Goal: Transaction & Acquisition: Purchase product/service

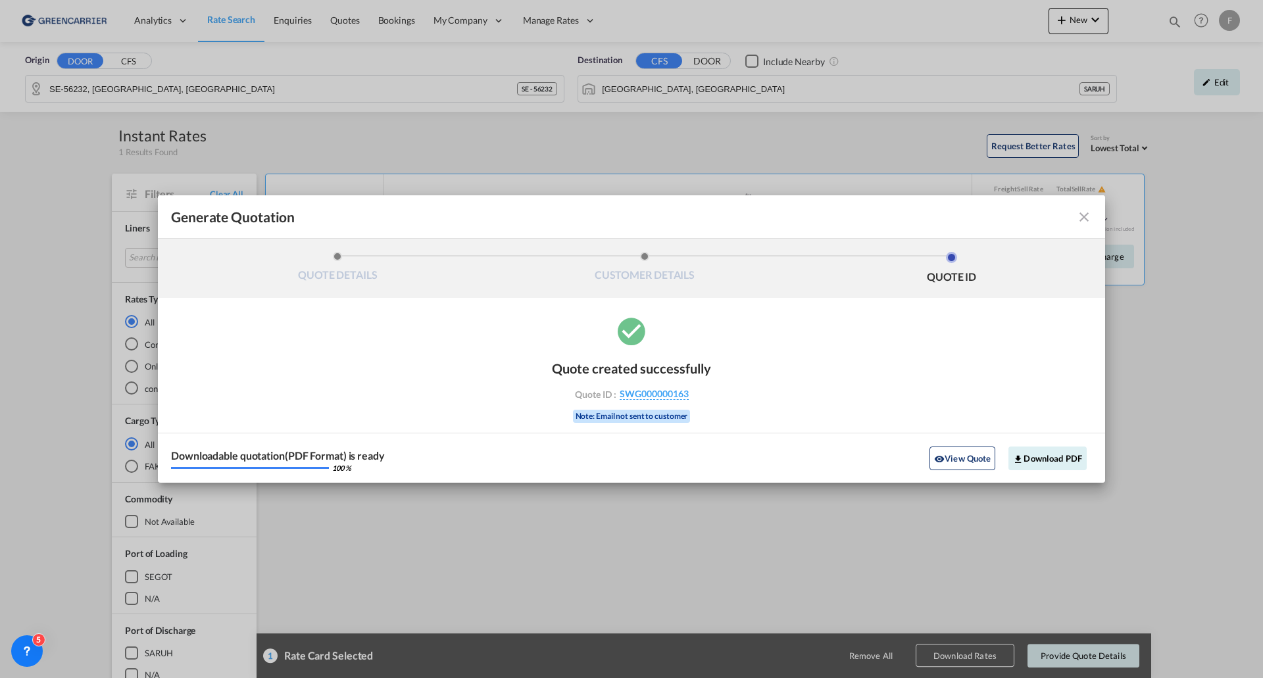
click at [1087, 215] on md-icon "icon-close fg-AAA8AD cursor m-0" at bounding box center [1085, 217] width 16 height 16
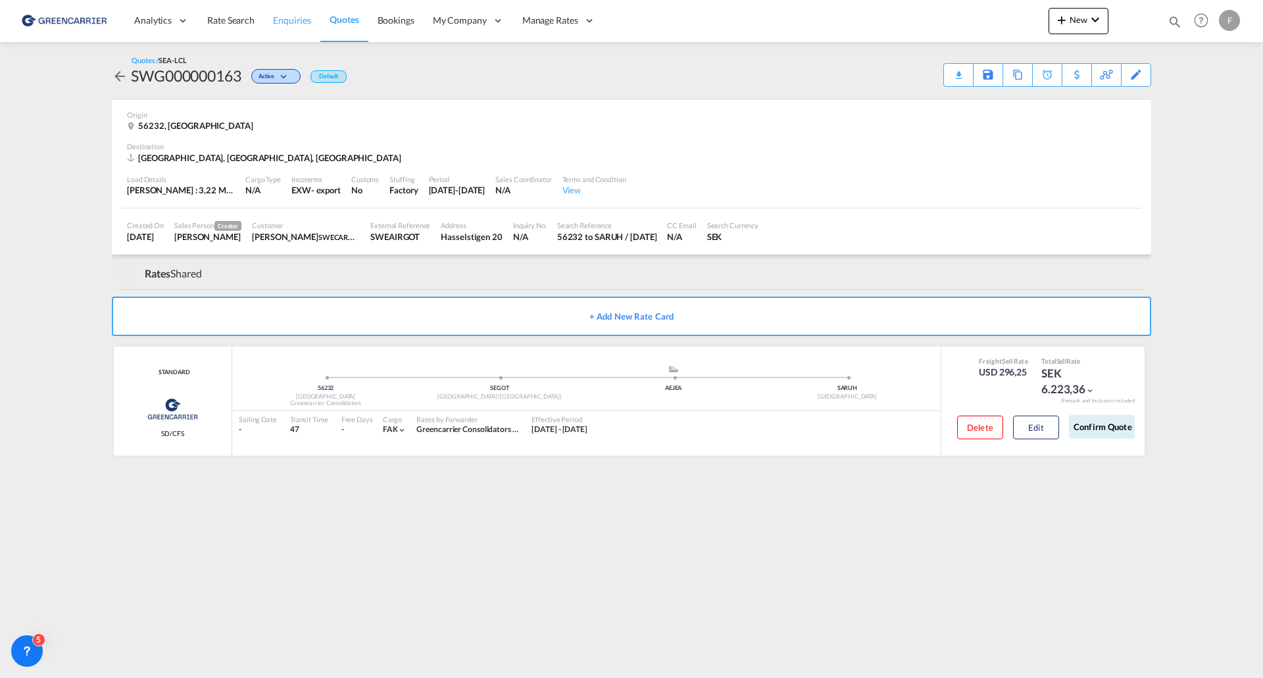
drag, startPoint x: 299, startPoint y: 30, endPoint x: 292, endPoint y: 28, distance: 6.7
click at [299, 30] on link "Enquiries" at bounding box center [292, 20] width 57 height 43
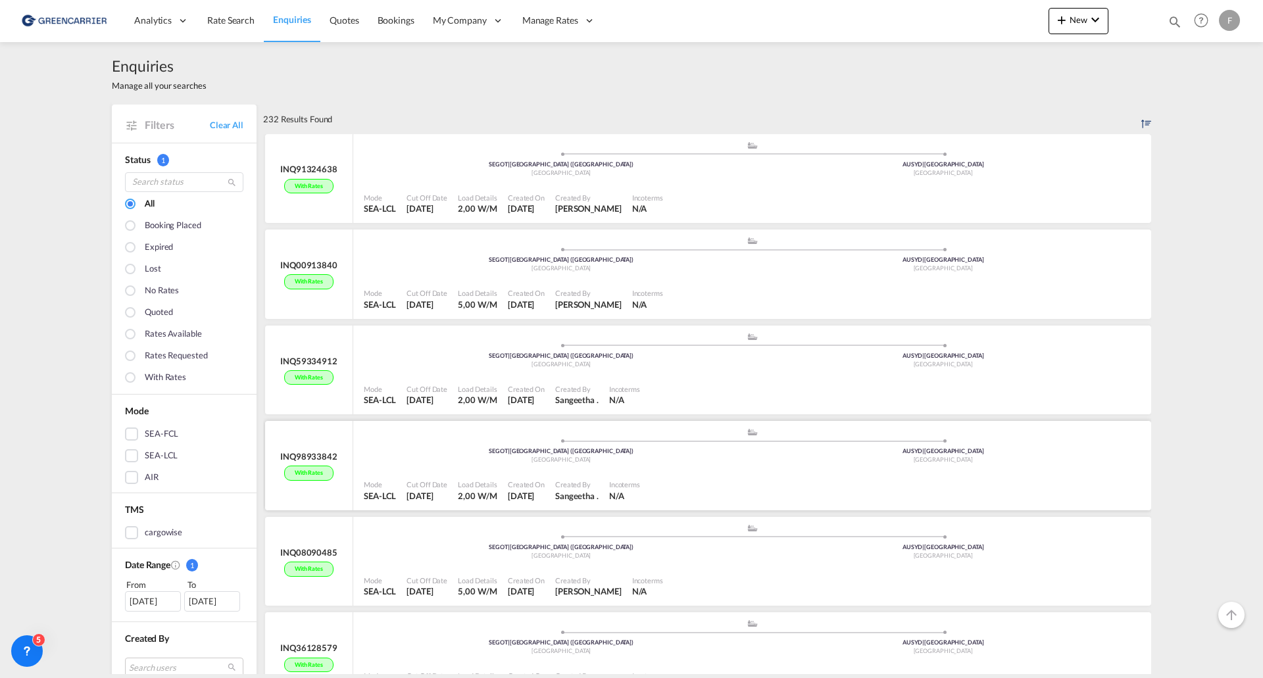
scroll to position [132, 0]
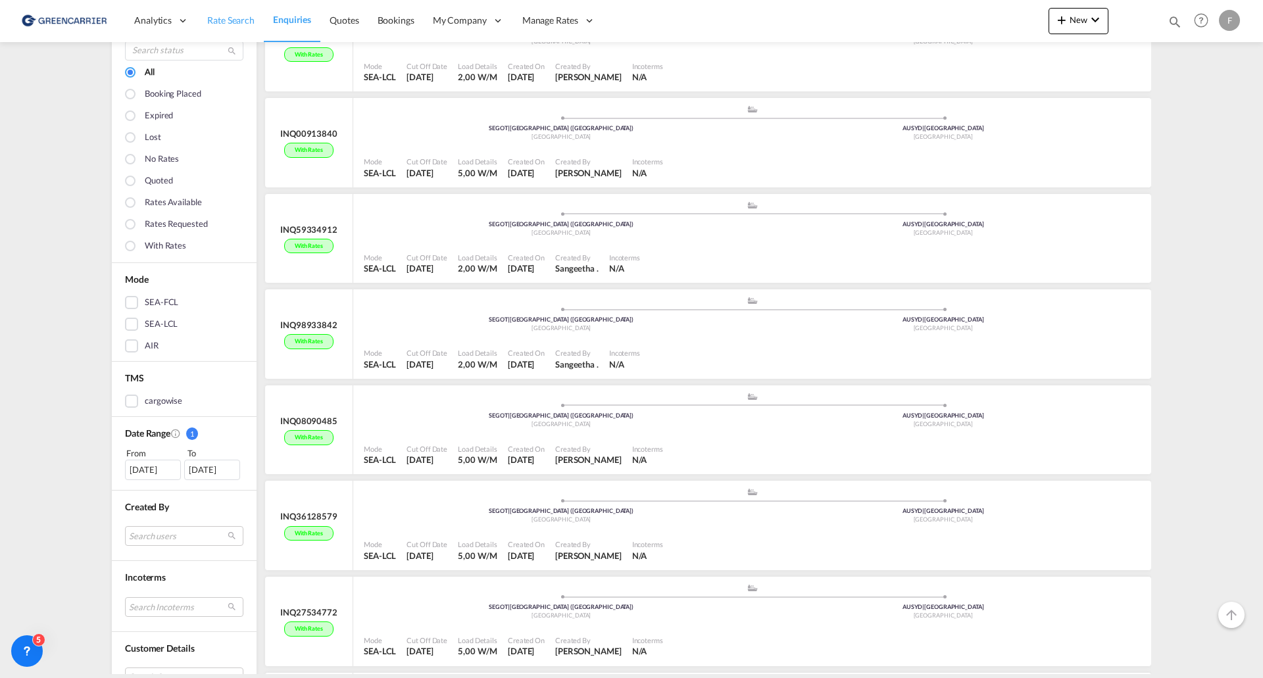
click at [234, 19] on span "Rate Search" at bounding box center [230, 19] width 47 height 11
click at [231, 13] on link "Rate Search" at bounding box center [231, 20] width 66 height 43
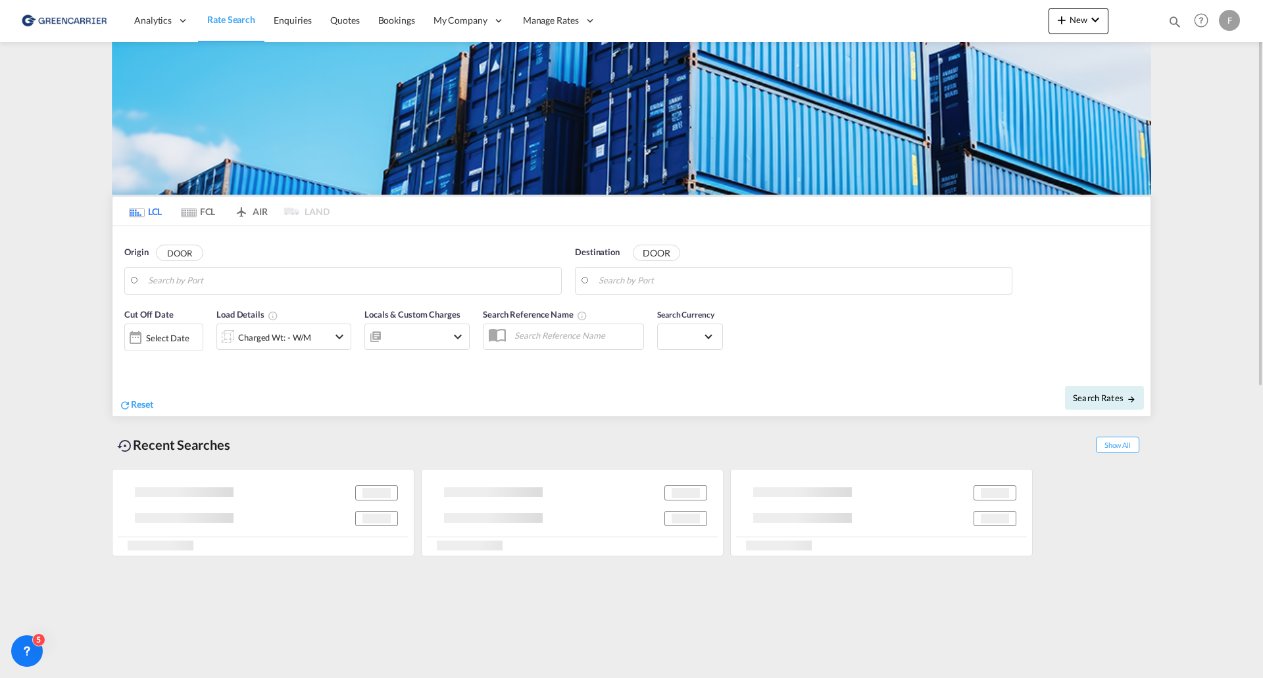
click at [228, 19] on span "Rate Search" at bounding box center [231, 19] width 48 height 11
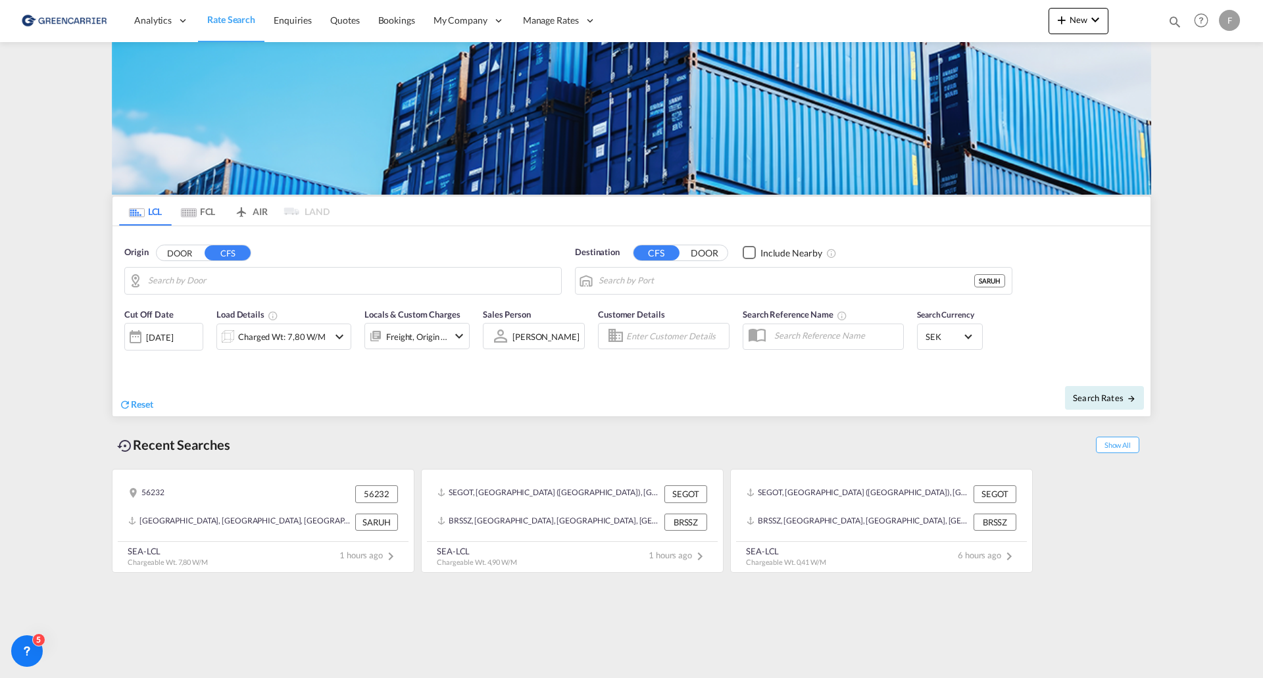
type input "SE-56232, [GEOGRAPHIC_DATA], [GEOGRAPHIC_DATA]"
type input "[GEOGRAPHIC_DATA], [GEOGRAPHIC_DATA]"
click at [676, 335] on input "Enter Customer Details" at bounding box center [675, 336] width 99 height 20
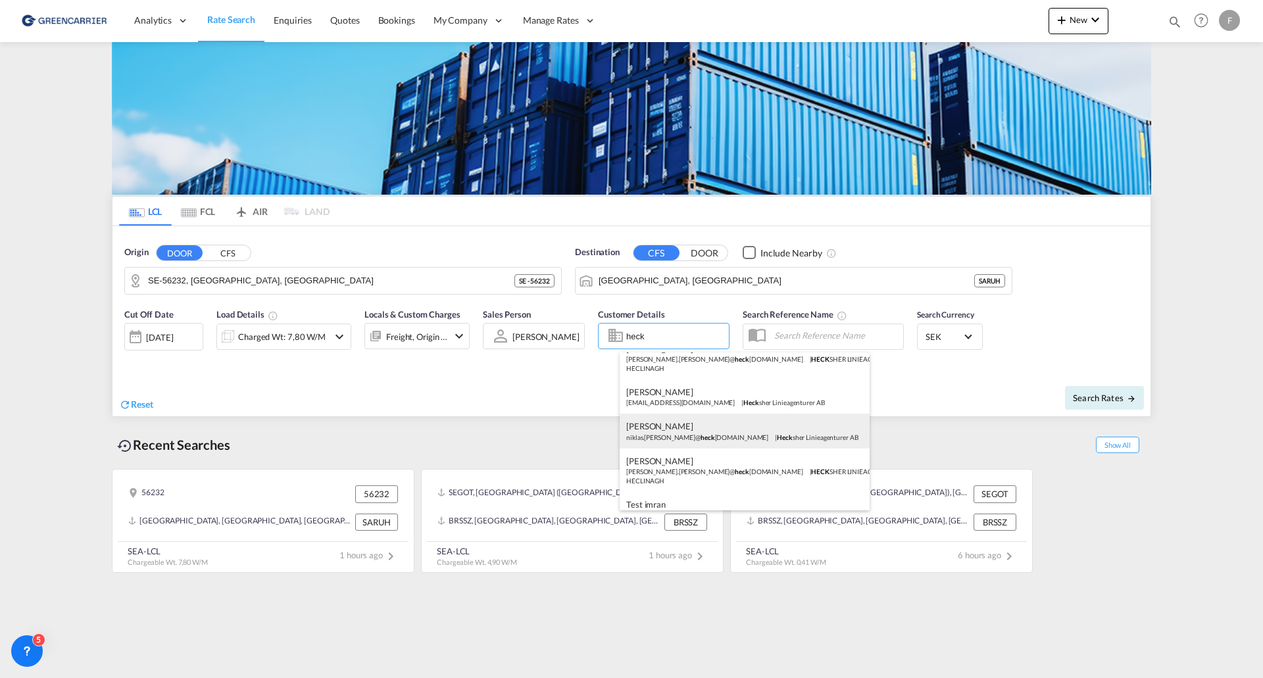
scroll to position [263, 0]
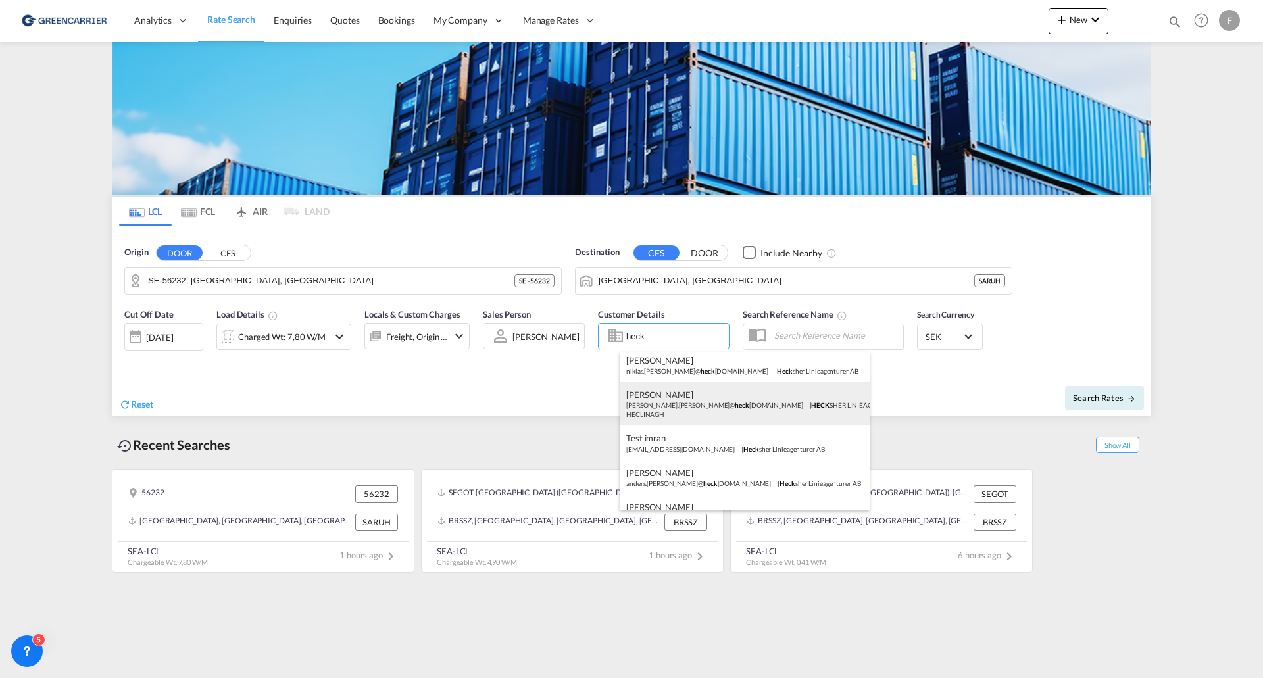
click at [760, 405] on div "[PERSON_NAME] [PERSON_NAME].[PERSON_NAME]@ heck [DOMAIN_NAME] | [PERSON_NAME] L…" at bounding box center [745, 403] width 250 height 43
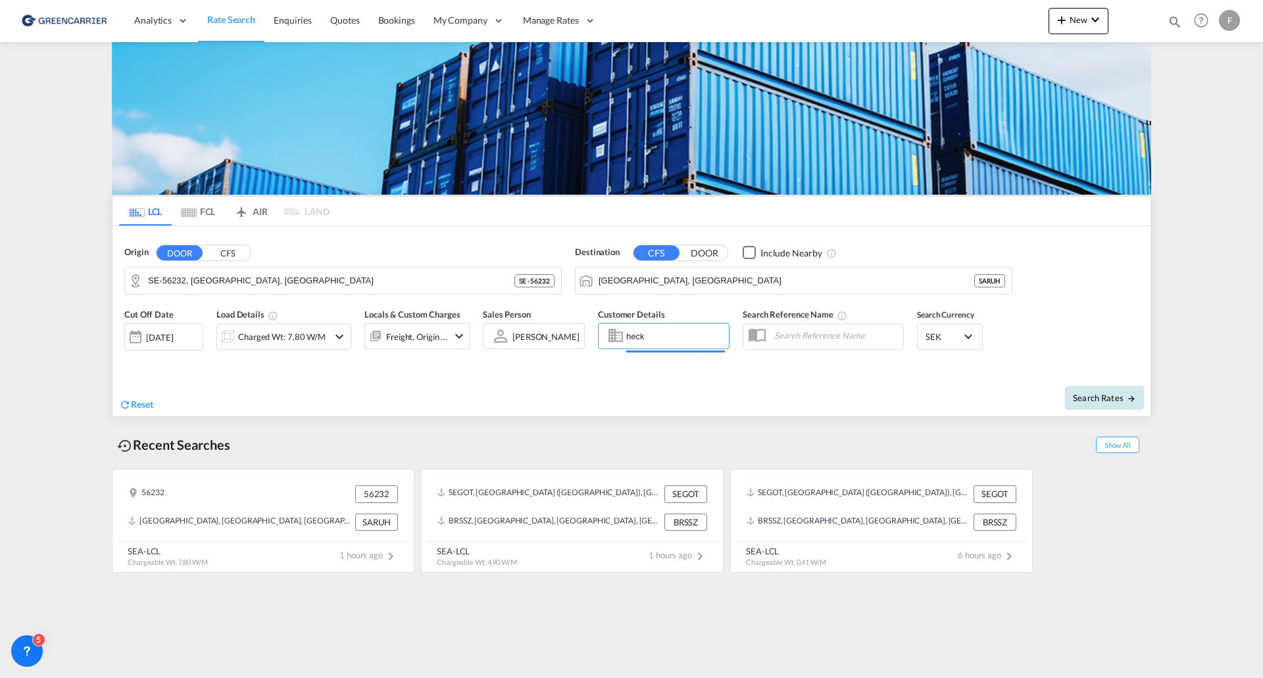
type input "[PERSON_NAME] LINIEAGENTURER AB, [PERSON_NAME], [PERSON_NAME][EMAIL_ADDRESS][PE…"
click at [1118, 401] on span "Search Rates" at bounding box center [1104, 398] width 63 height 11
type input "56232 to SARUH / [DATE]"
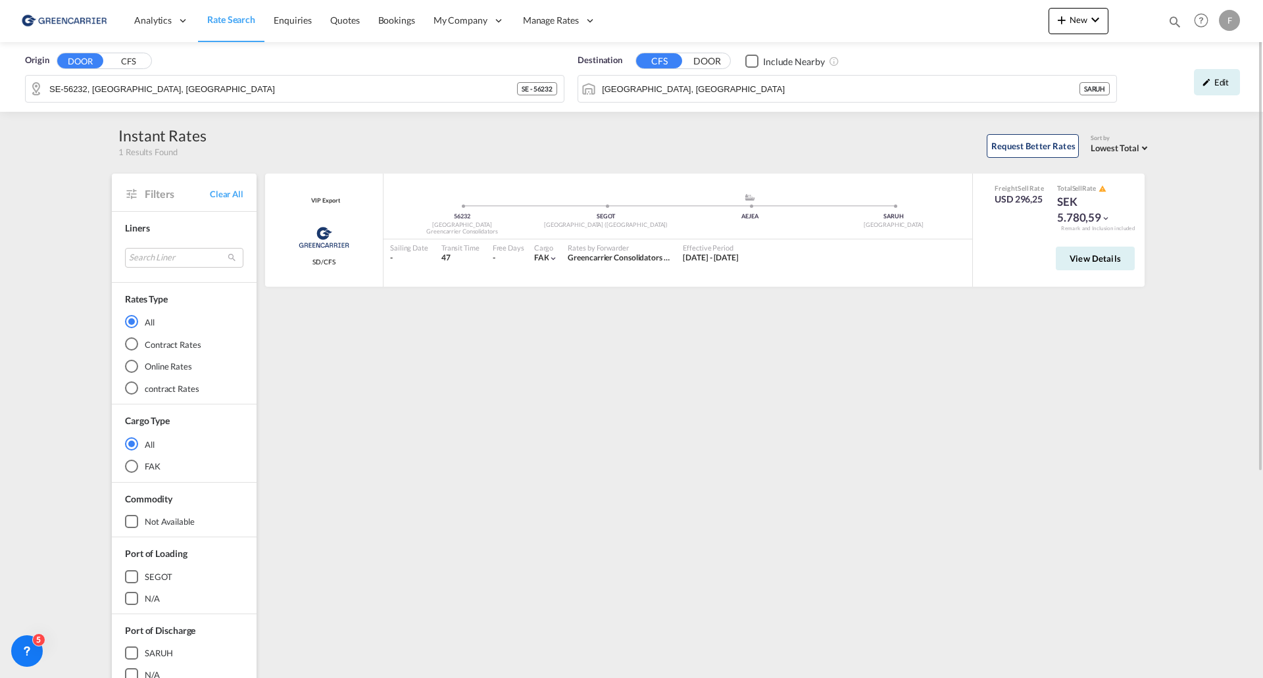
click at [230, 25] on span "Rate Search" at bounding box center [231, 19] width 48 height 11
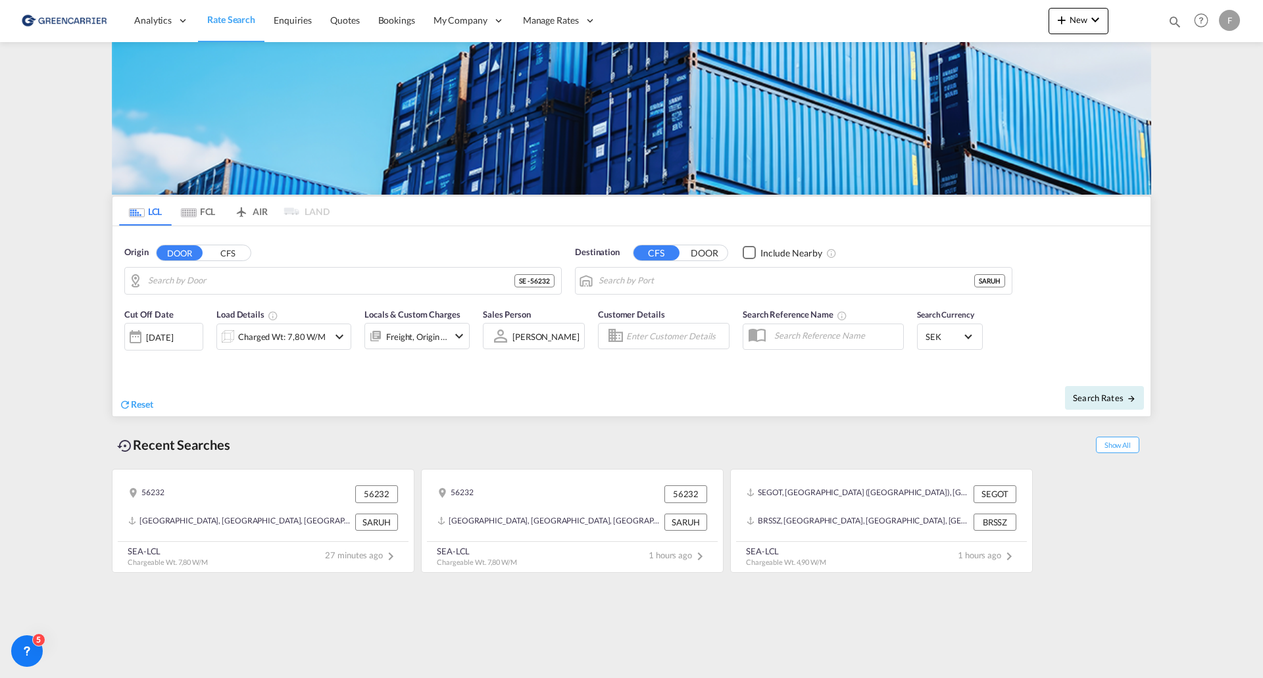
type input "SE-56232, [GEOGRAPHIC_DATA], [GEOGRAPHIC_DATA]"
type input "[GEOGRAPHIC_DATA], [GEOGRAPHIC_DATA]"
click at [288, 9] on link "Enquiries" at bounding box center [293, 20] width 57 height 43
